Goal: Check status: Check status

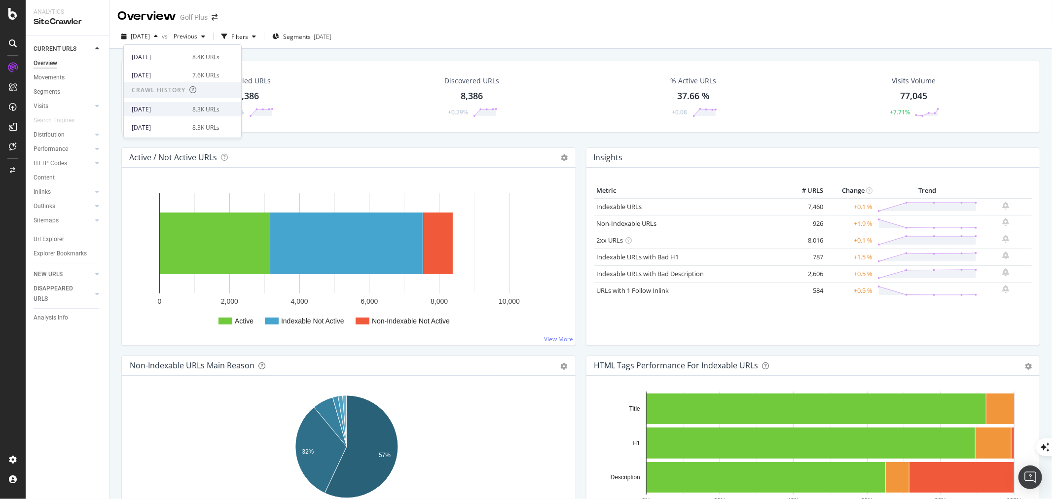
scroll to position [124, 0]
click at [155, 90] on div "[DATE]" at bounding box center [159, 91] width 55 height 9
